Goal: Find specific page/section: Find specific page/section

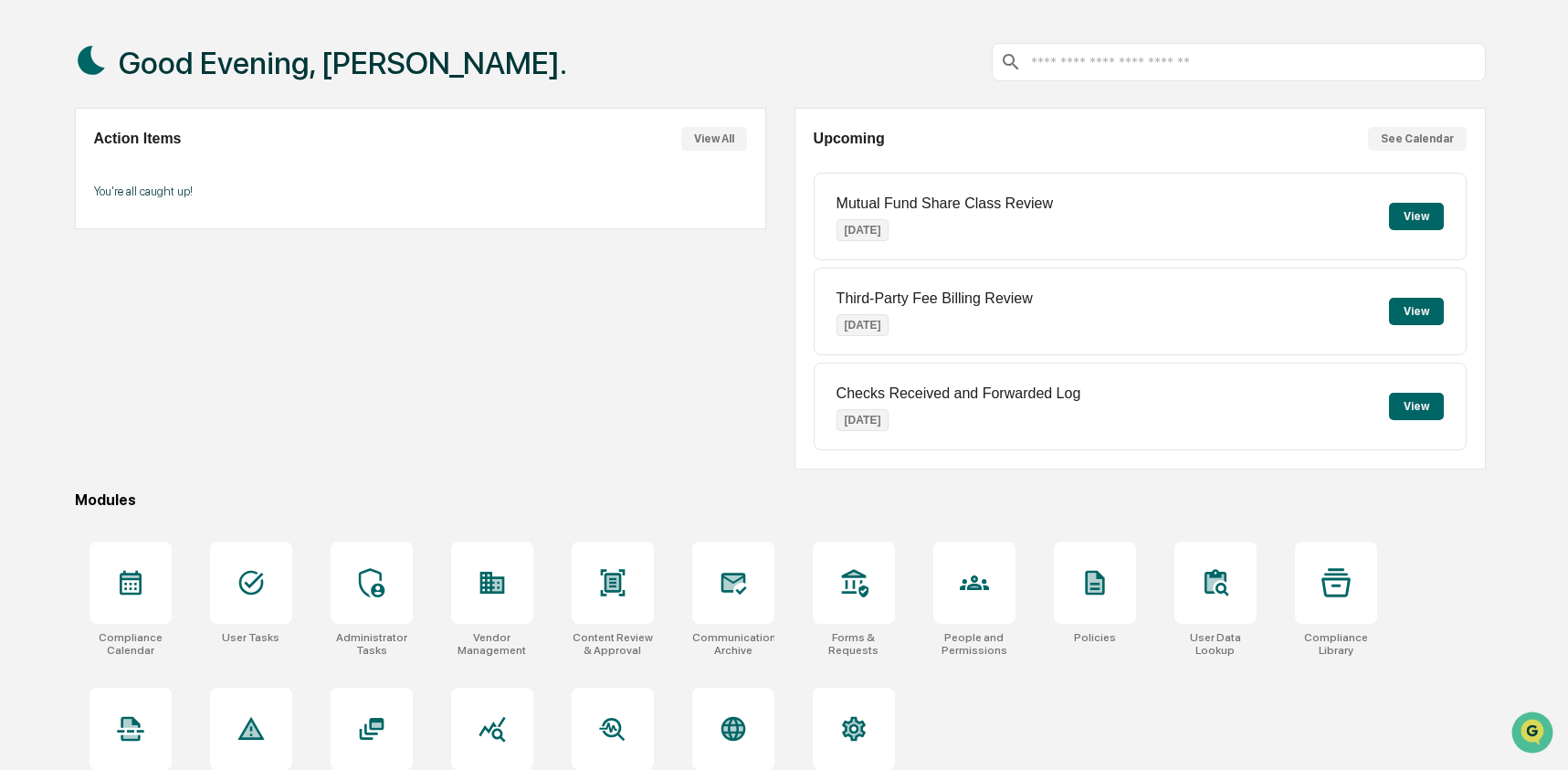
scroll to position [84, 0]
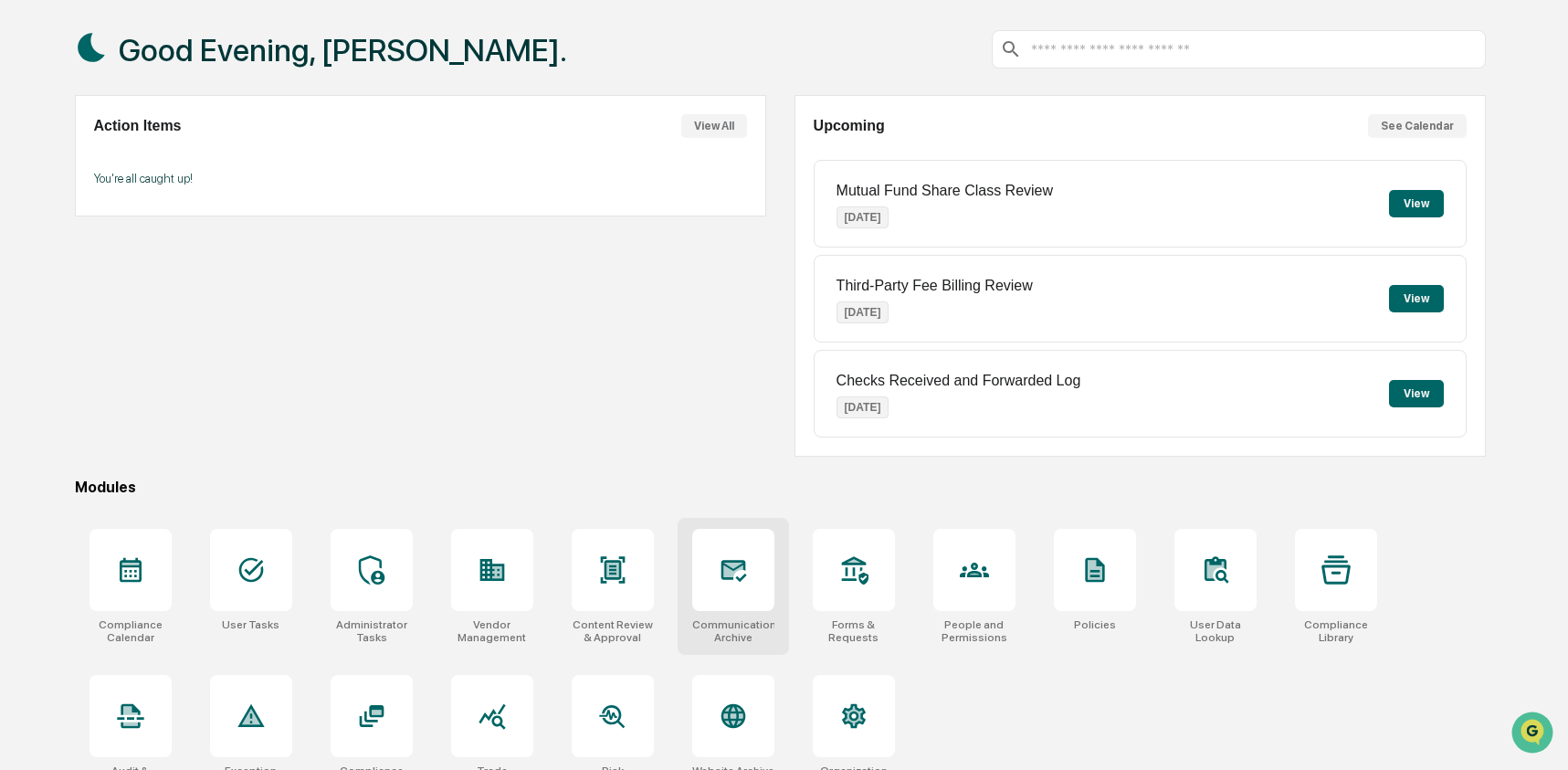
click at [736, 592] on div at bounding box center [734, 570] width 83 height 83
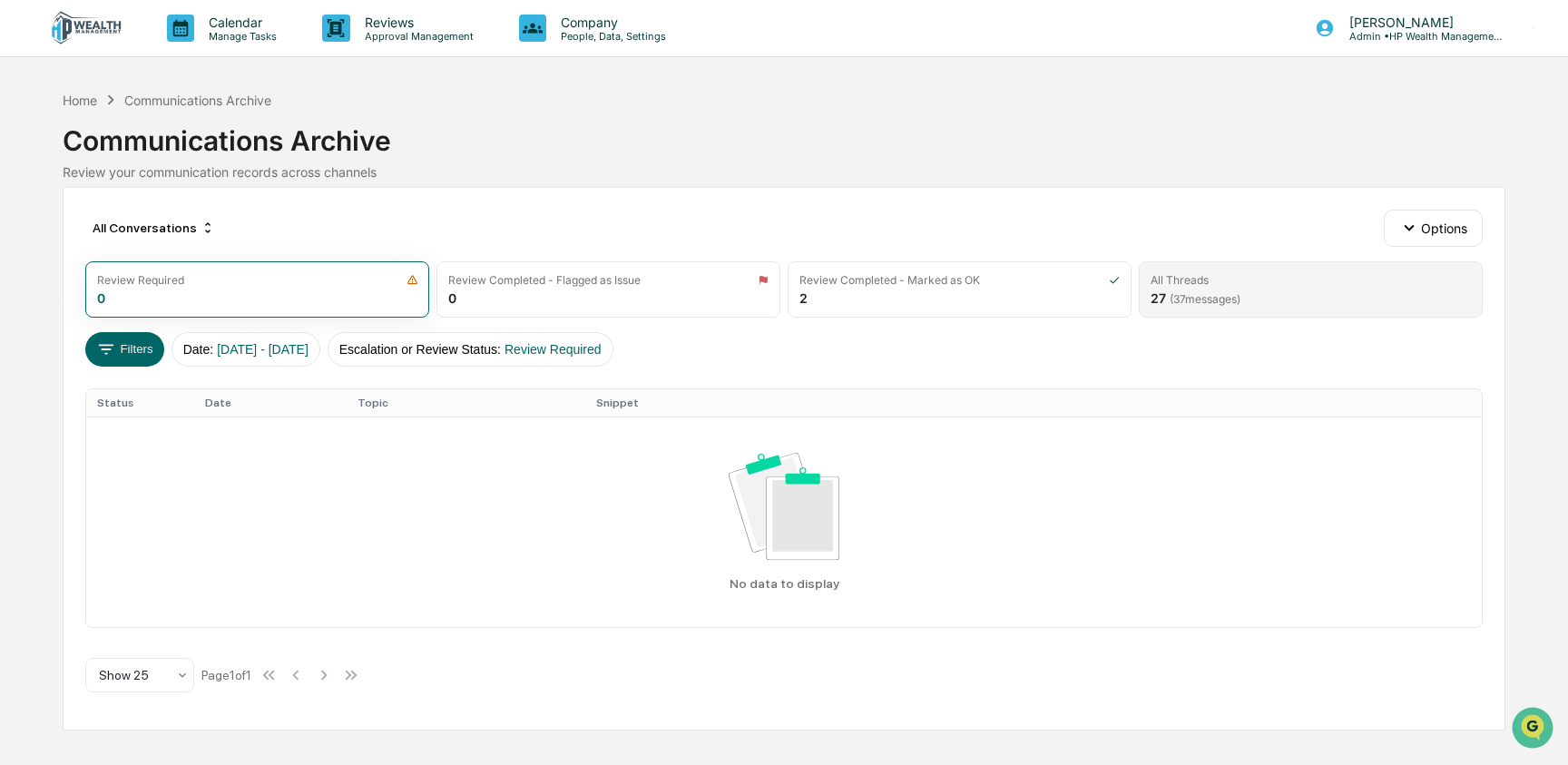
click at [1257, 288] on div "All Threads 27 ( 37 messages)" at bounding box center [1310, 289] width 343 height 56
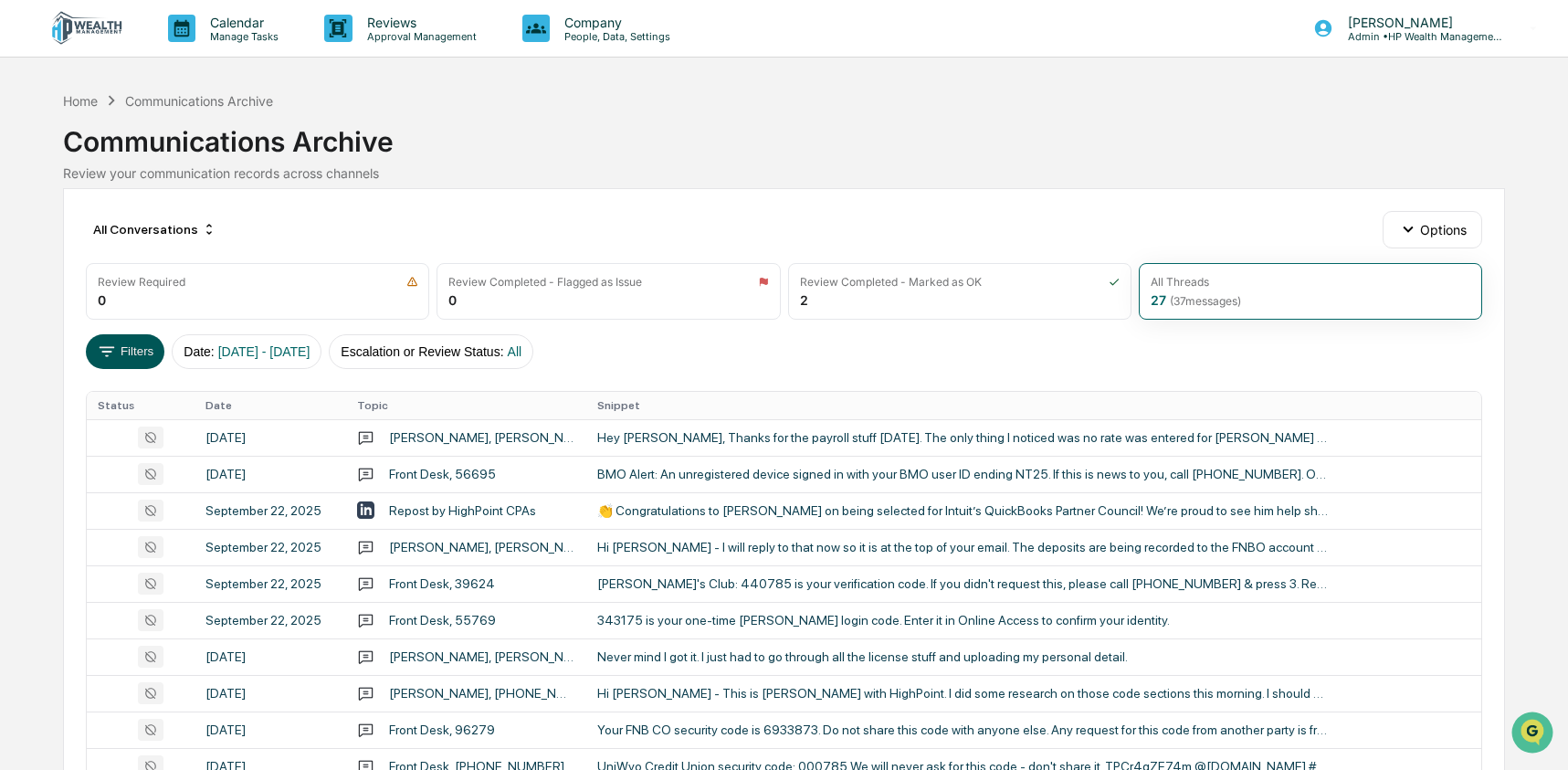
click at [131, 355] on button "Filters" at bounding box center [125, 351] width 80 height 35
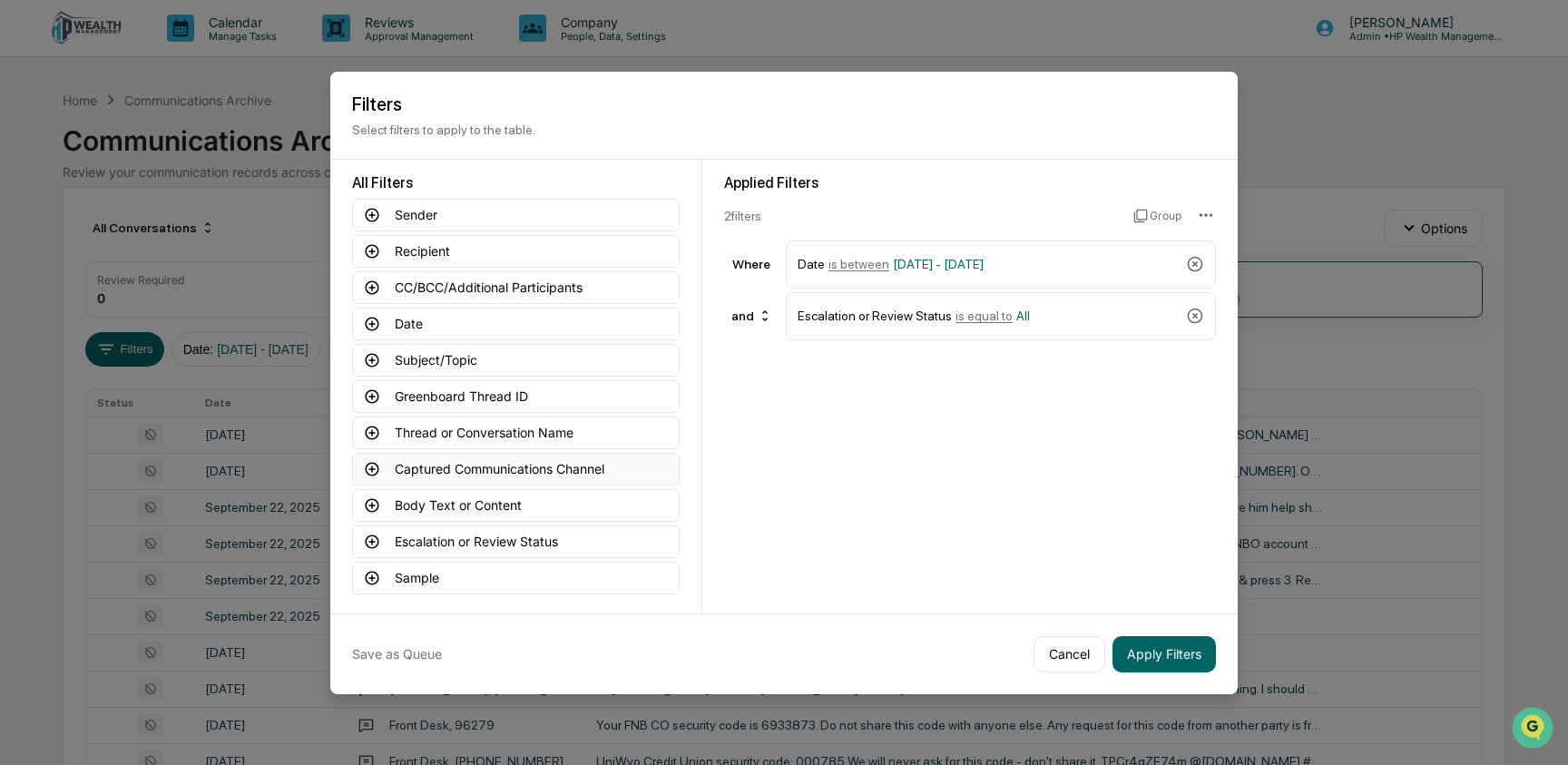
click at [493, 464] on button "Captured Communications Channel" at bounding box center [515, 469] width 327 height 32
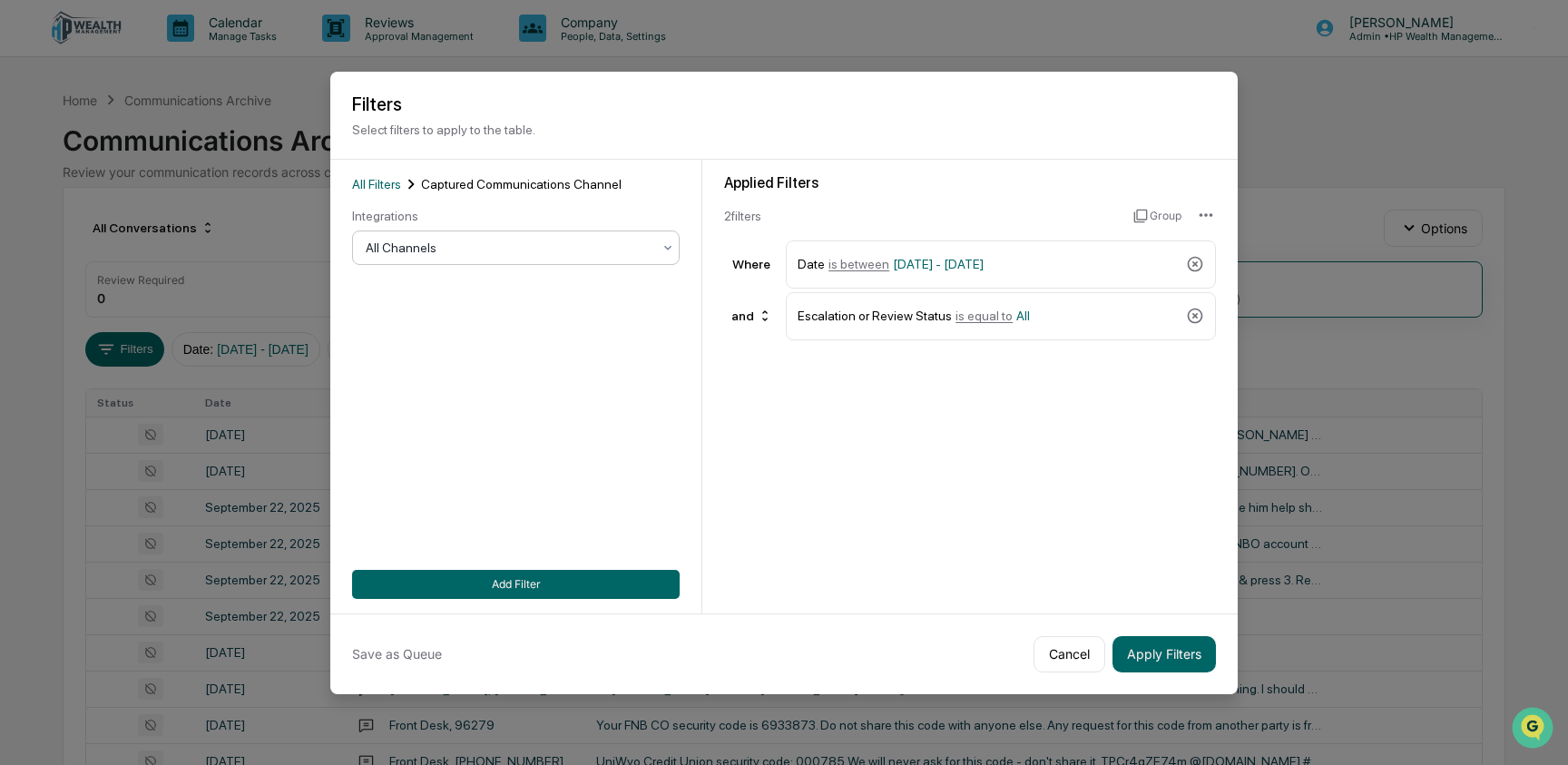
click at [502, 252] on div at bounding box center [508, 247] width 286 height 18
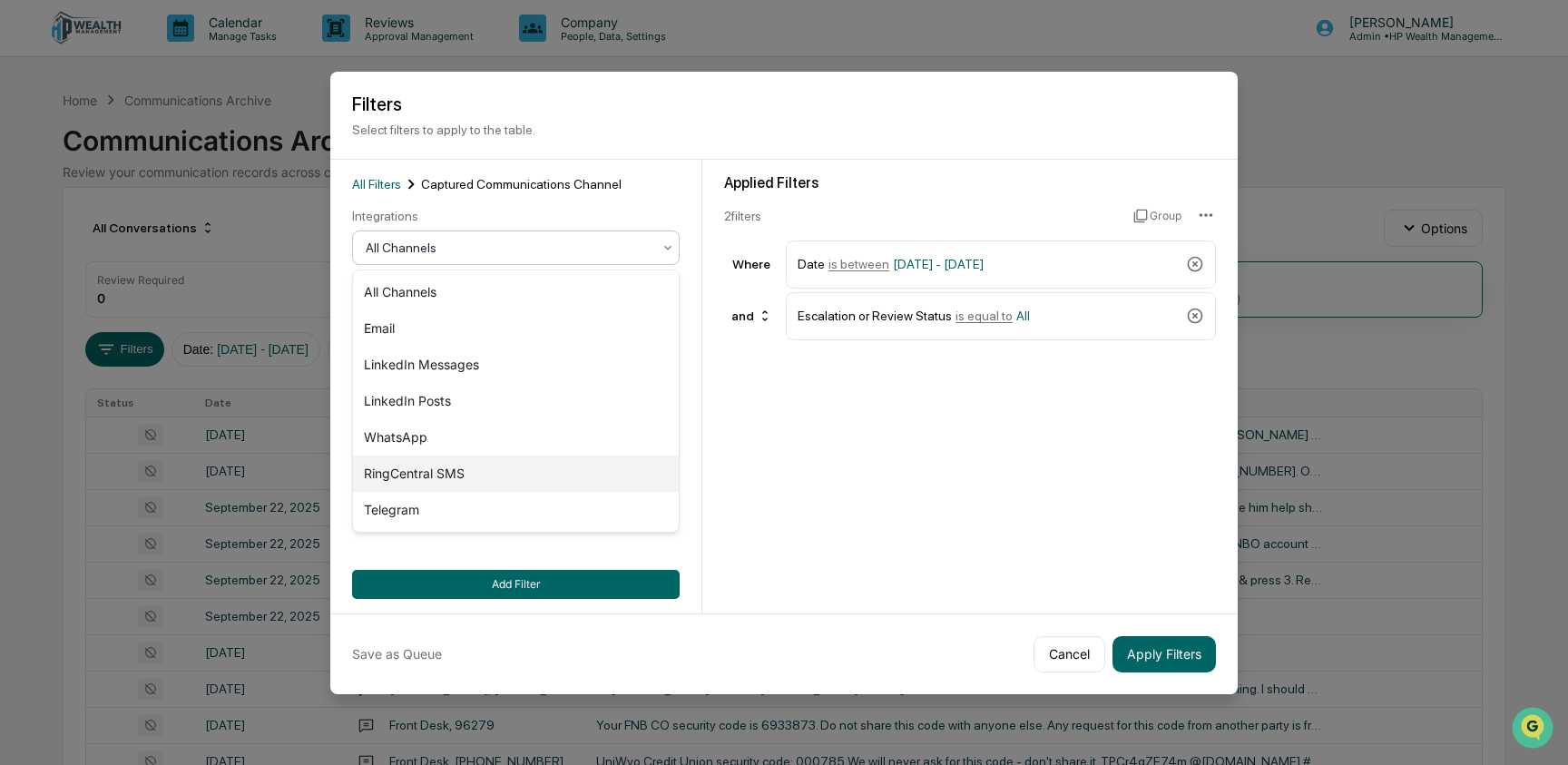
click at [497, 476] on div "RingCentral SMS" at bounding box center [515, 473] width 325 height 36
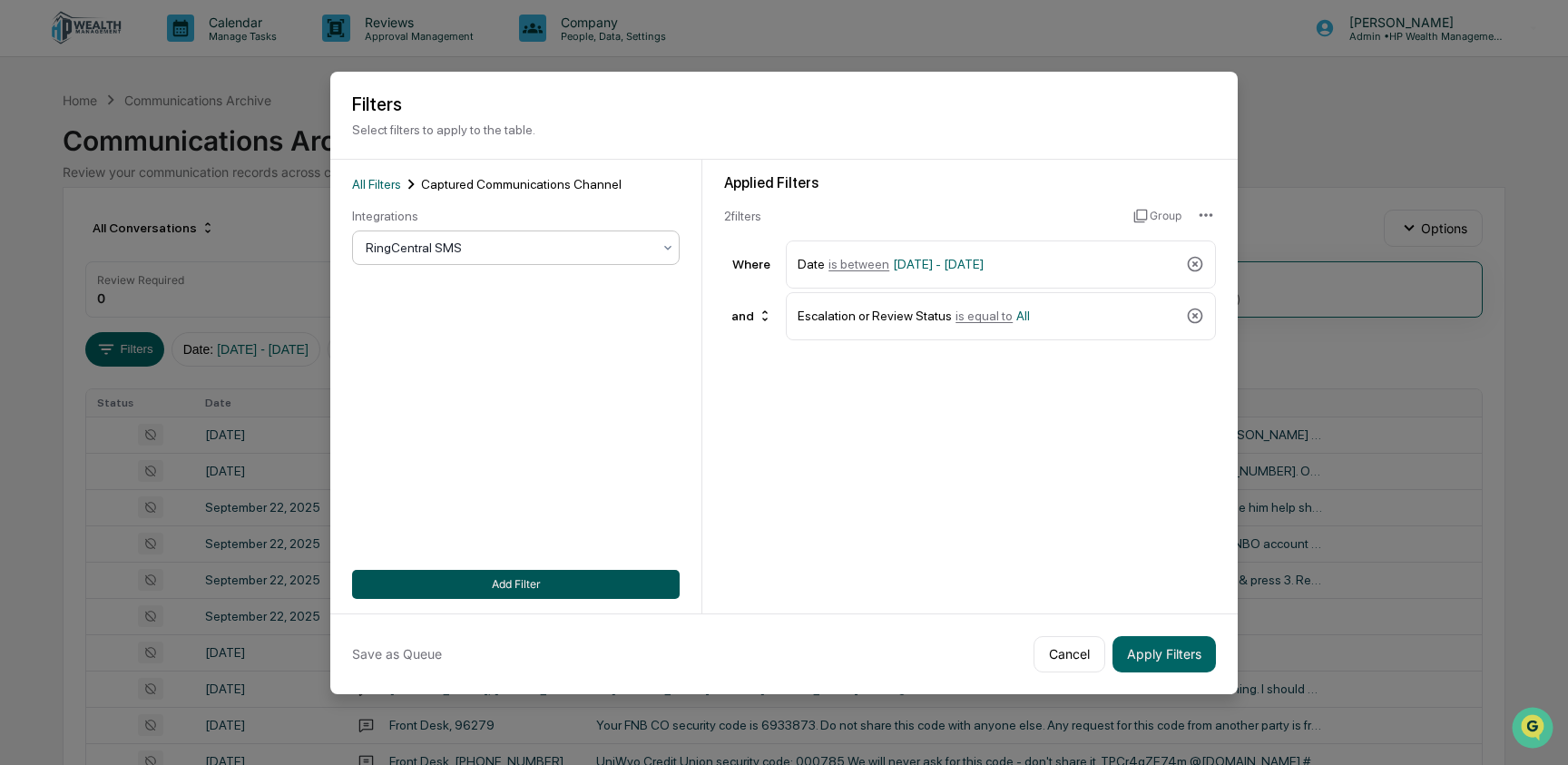
click at [537, 589] on button "Add Filter" at bounding box center [515, 584] width 327 height 29
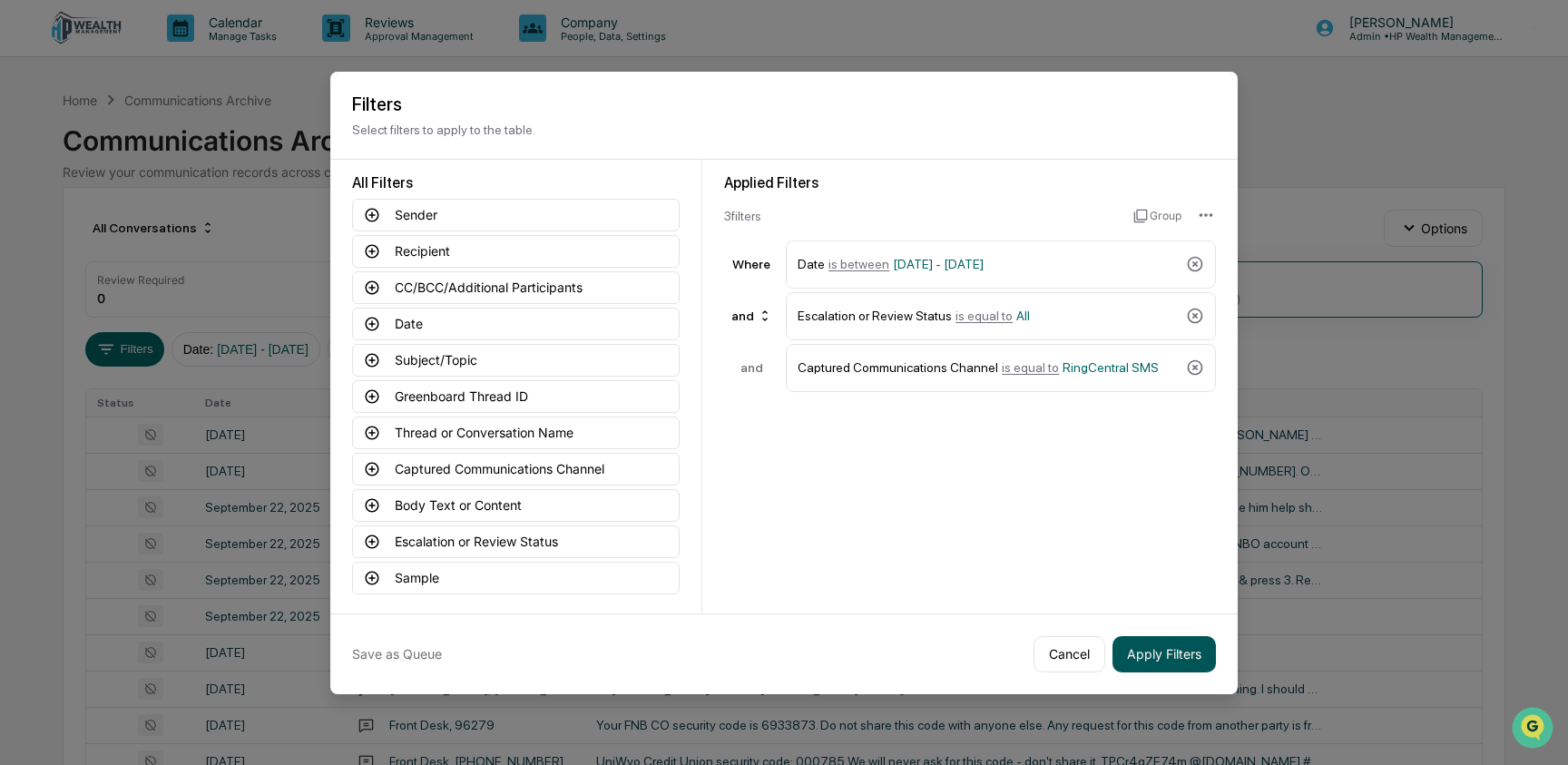
click at [1186, 655] on button "Apply Filters" at bounding box center [1164, 654] width 103 height 36
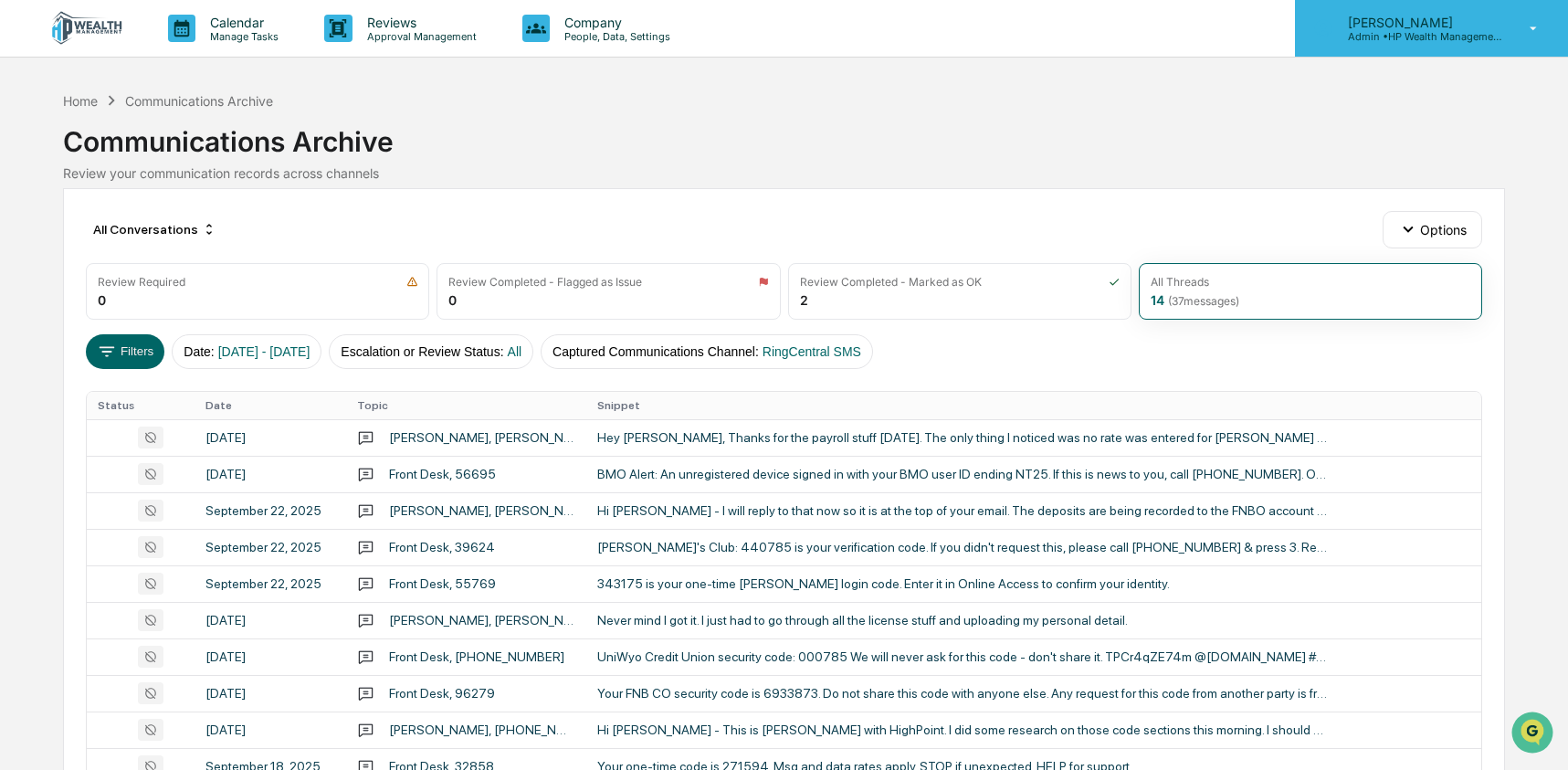
click at [1411, 33] on p "Admin • HP Wealth Management, LLC" at bounding box center [1418, 36] width 170 height 12
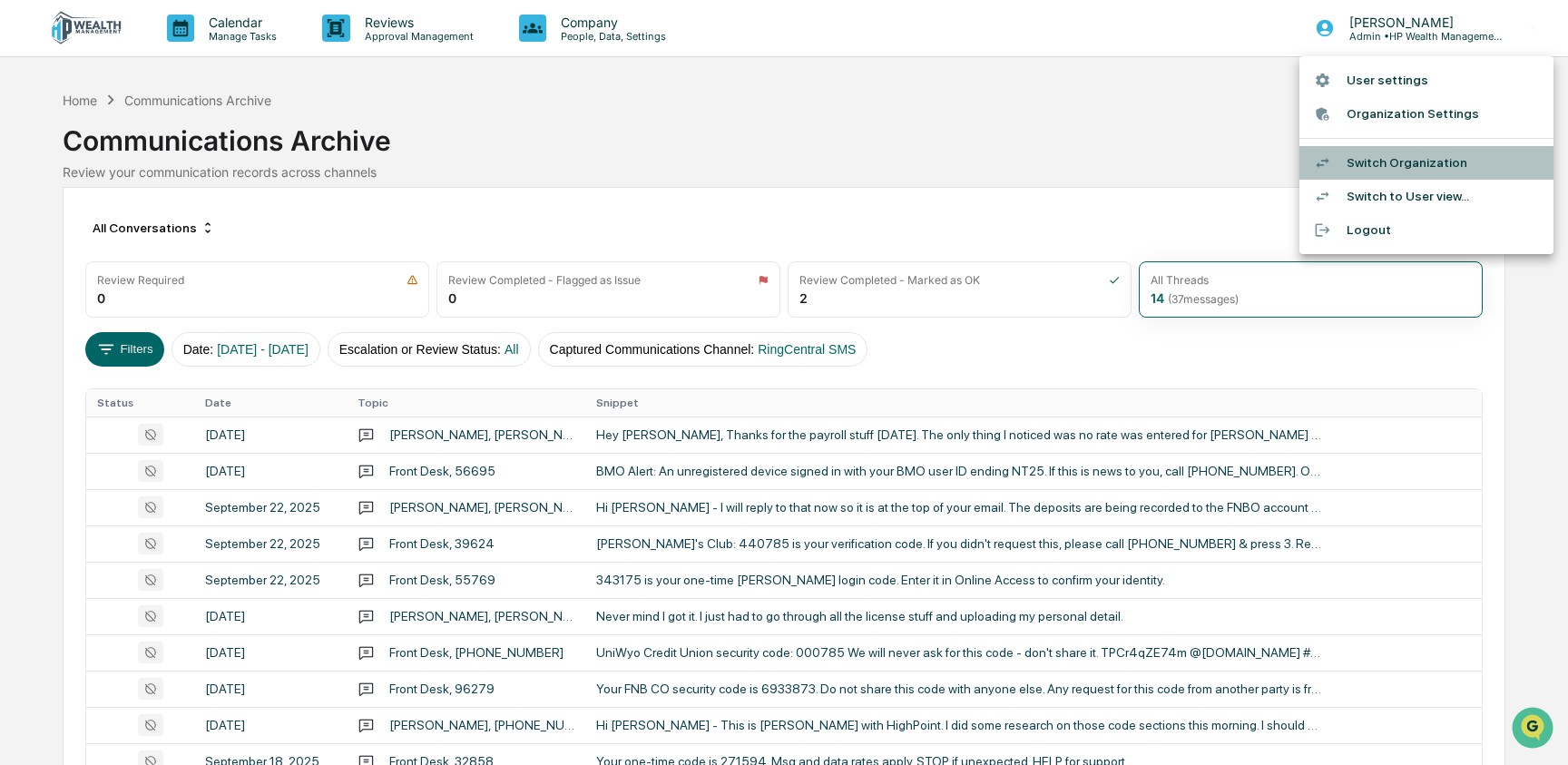
click at [1419, 152] on li "Switch Organization" at bounding box center [1426, 162] width 254 height 33
